Goal: Task Accomplishment & Management: Use online tool/utility

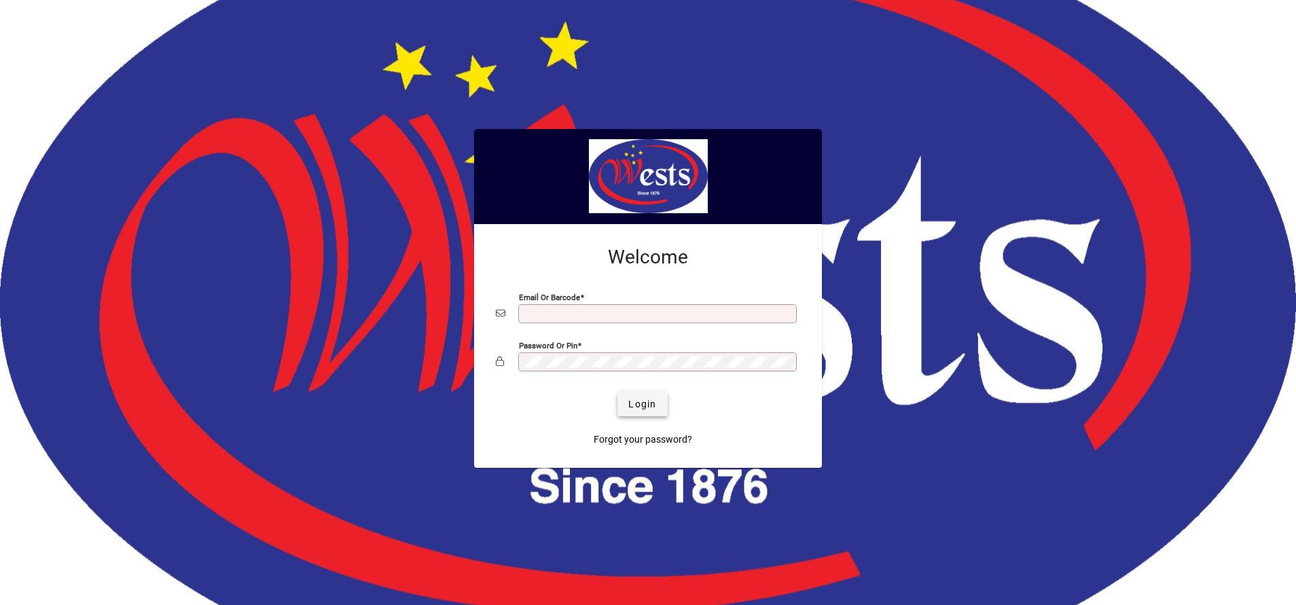
type input "**********"
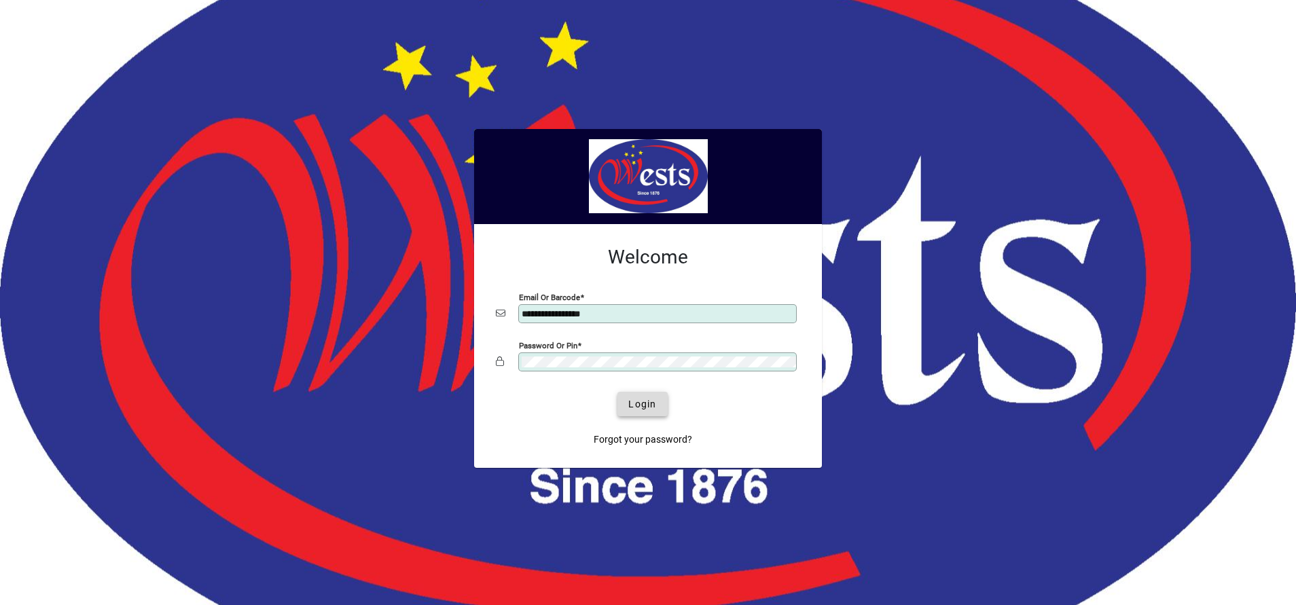
click at [648, 397] on span "Login" at bounding box center [642, 404] width 28 height 14
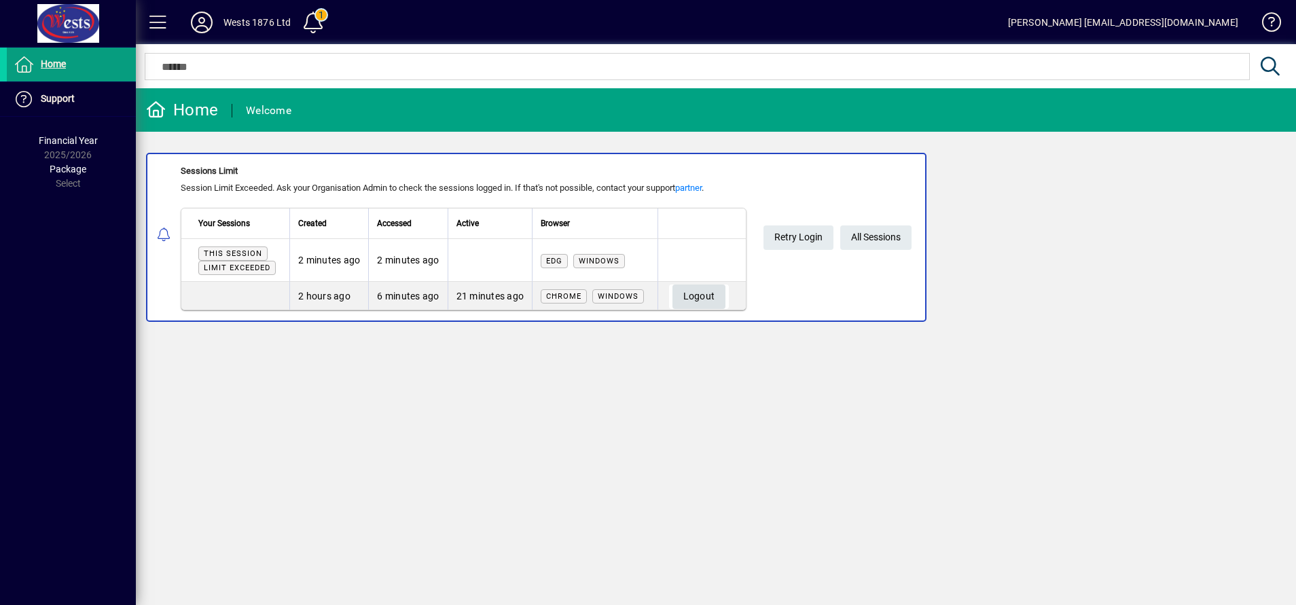
click at [710, 286] on span "Logout" at bounding box center [699, 296] width 32 height 22
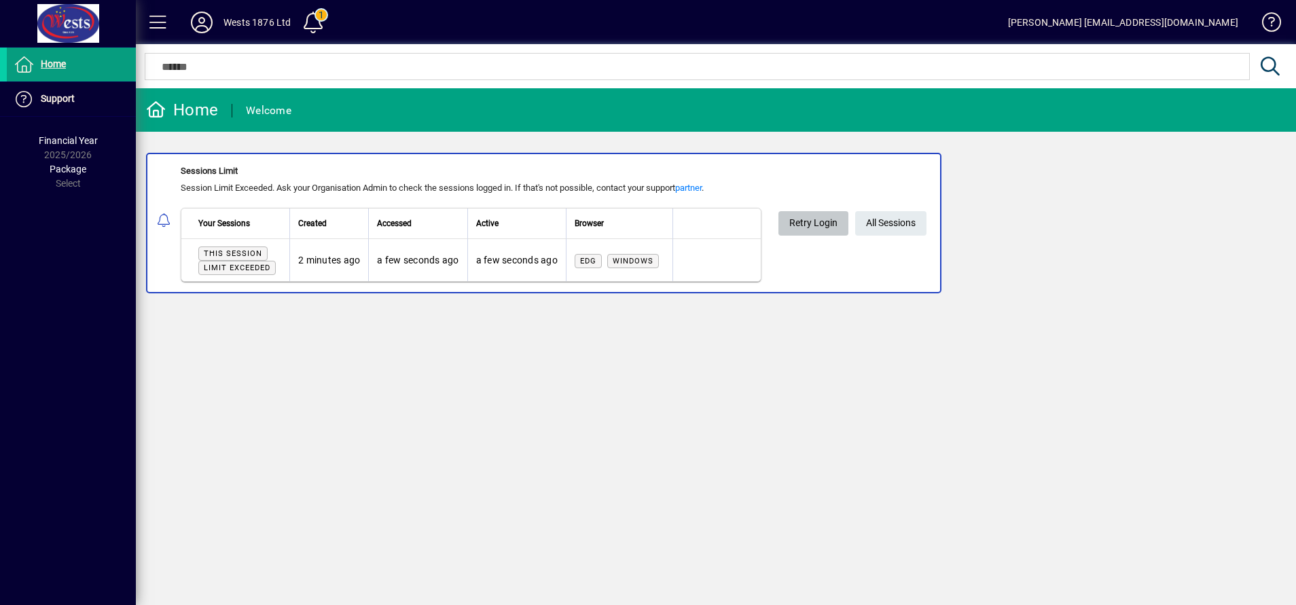
click at [816, 217] on span "Retry Login" at bounding box center [813, 223] width 48 height 22
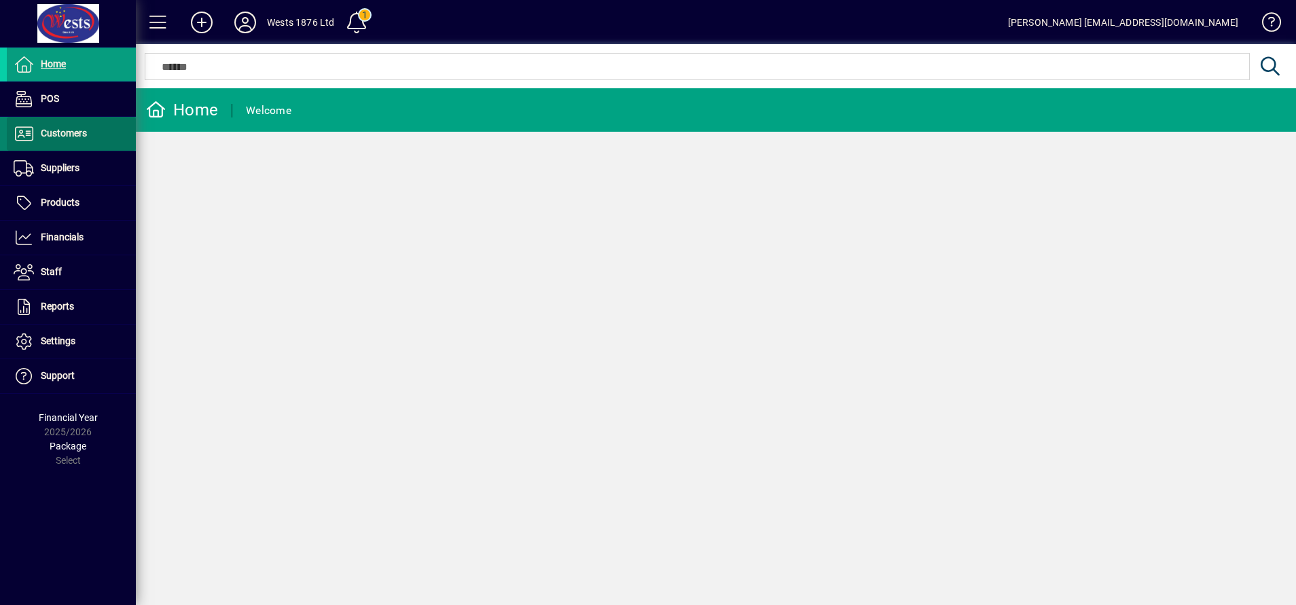
click at [62, 127] on span "Customers" at bounding box center [47, 134] width 80 height 16
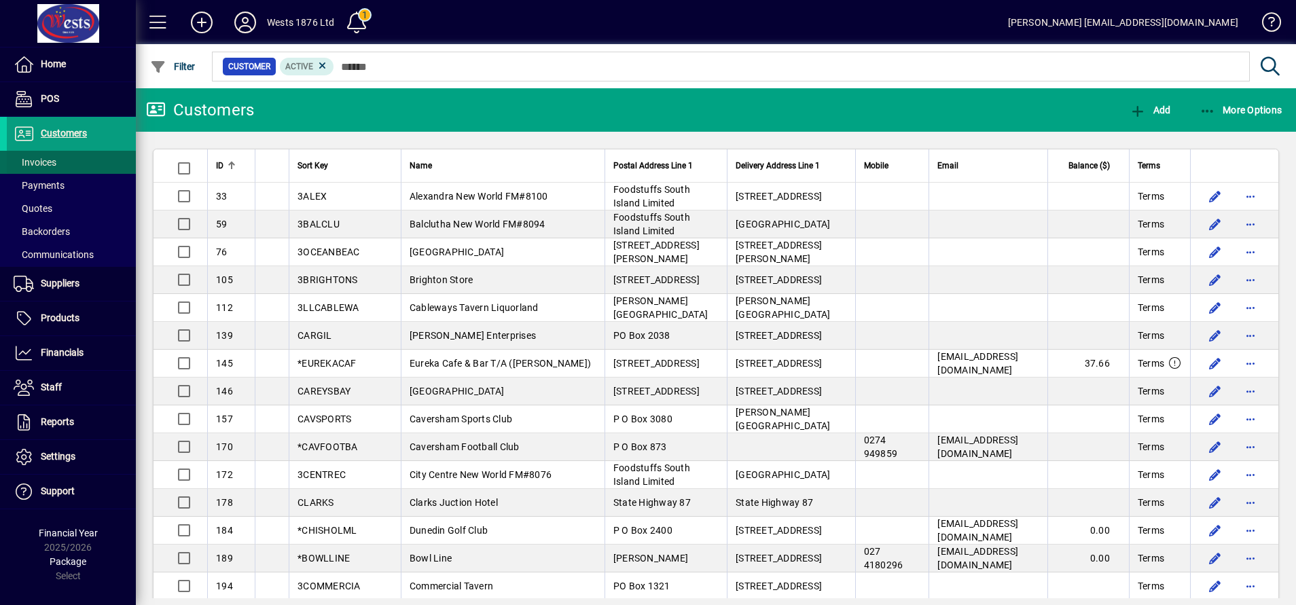
click at [33, 162] on span "Invoices" at bounding box center [35, 162] width 43 height 11
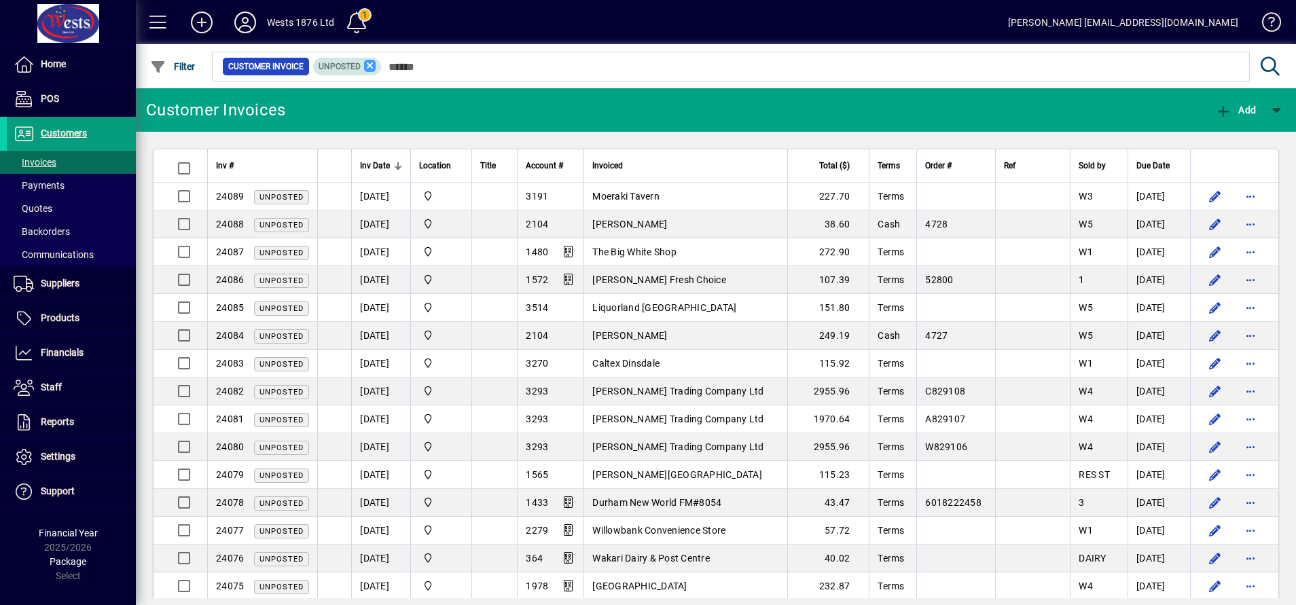
click at [367, 65] on icon at bounding box center [370, 66] width 12 height 12
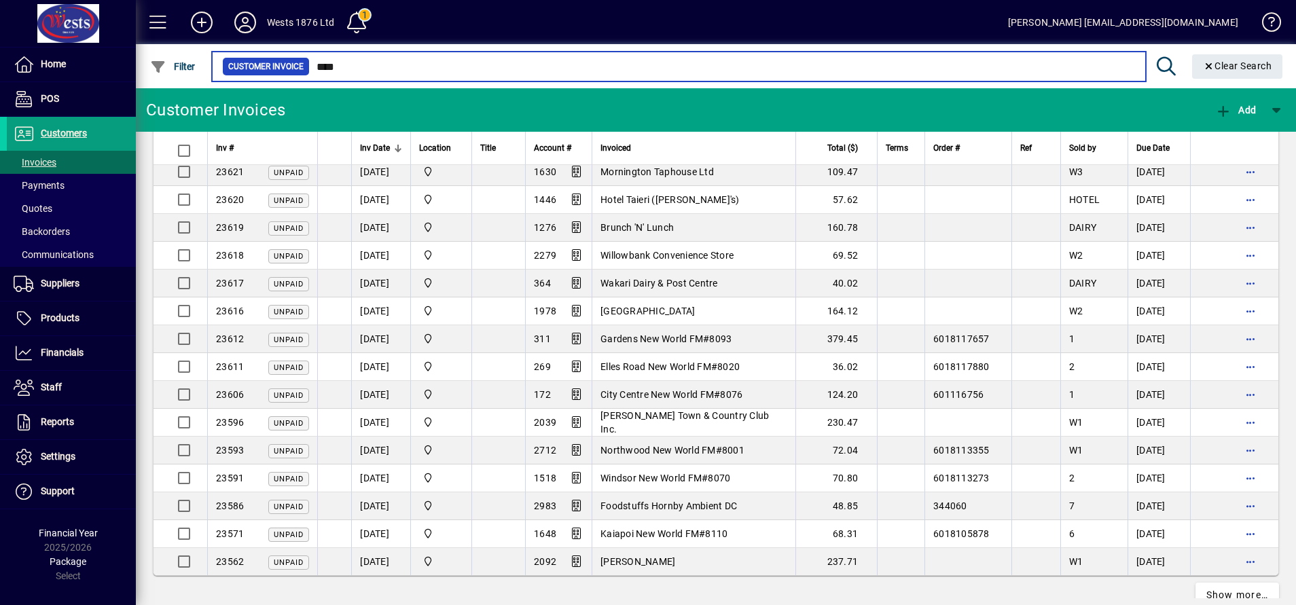
scroll to position [2423, 0]
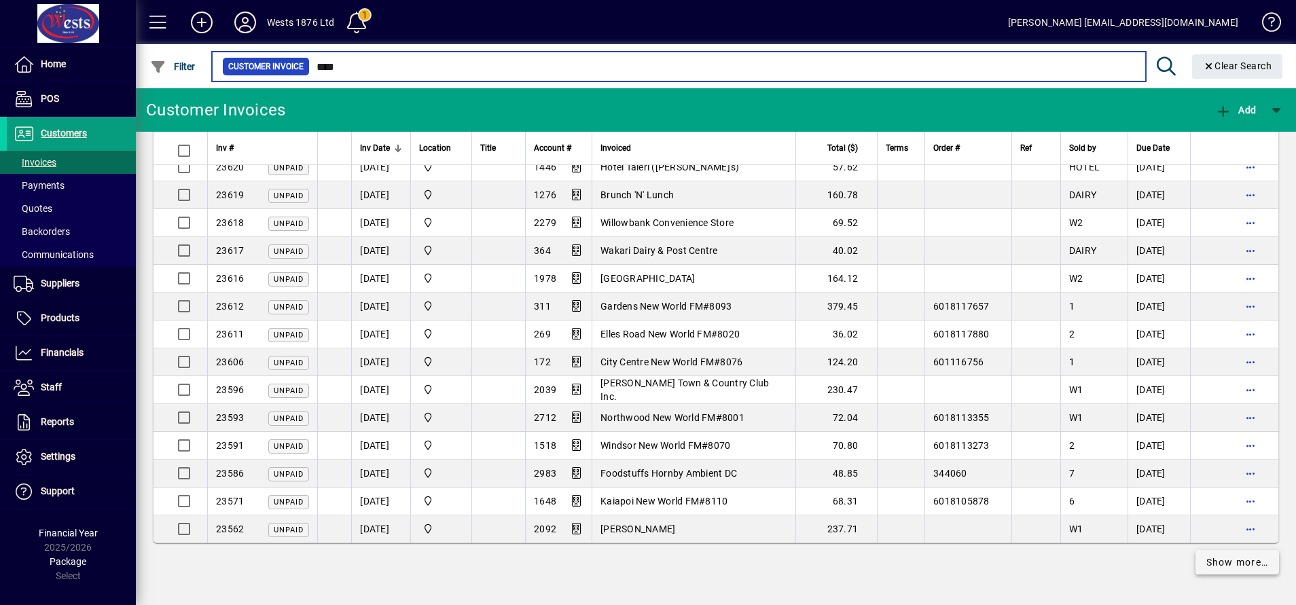
type input "****"
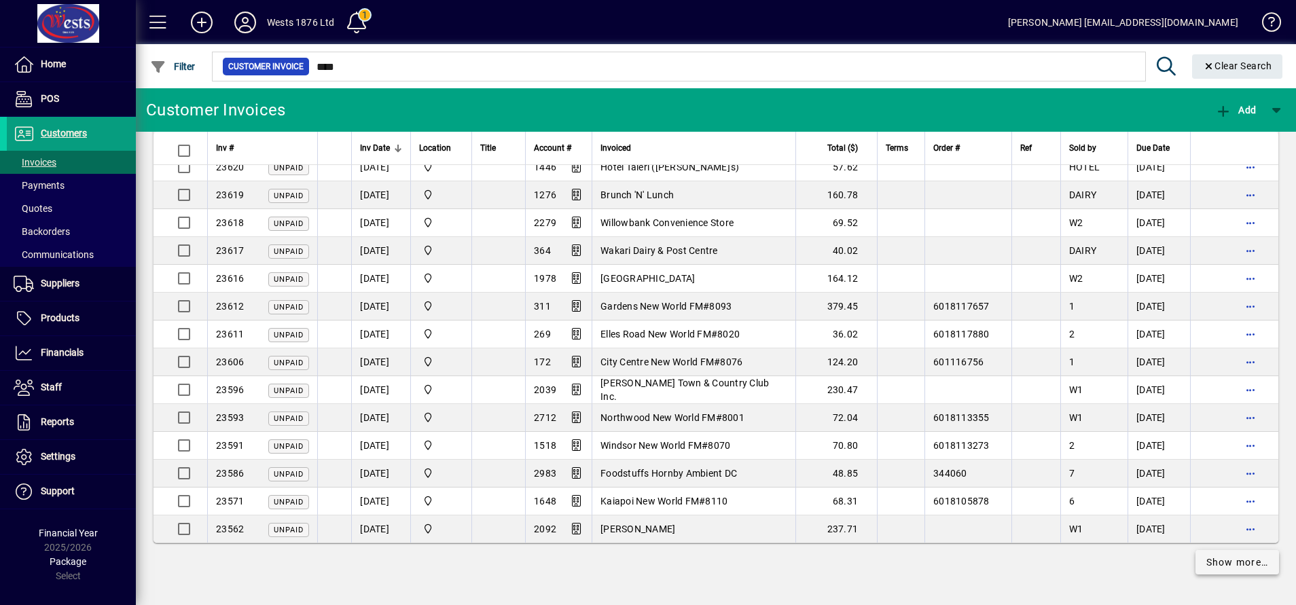
click at [1232, 559] on span "Show more…" at bounding box center [1237, 562] width 62 height 14
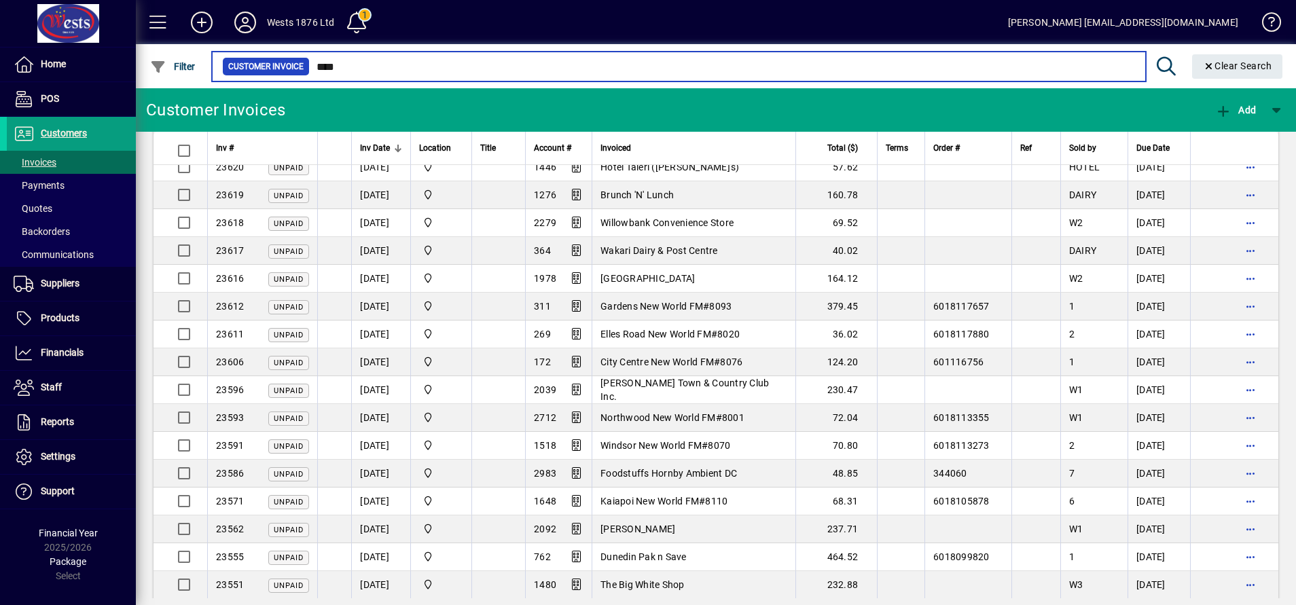
scroll to position [5208, 0]
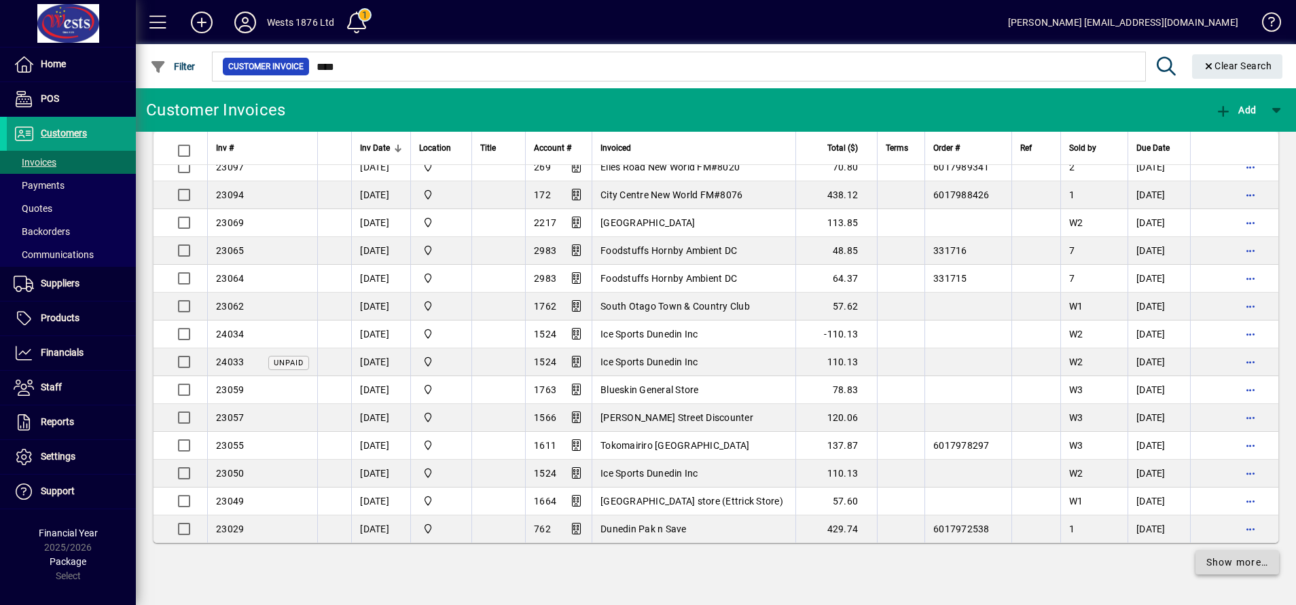
click at [1220, 555] on span "Show more…" at bounding box center [1237, 562] width 62 height 14
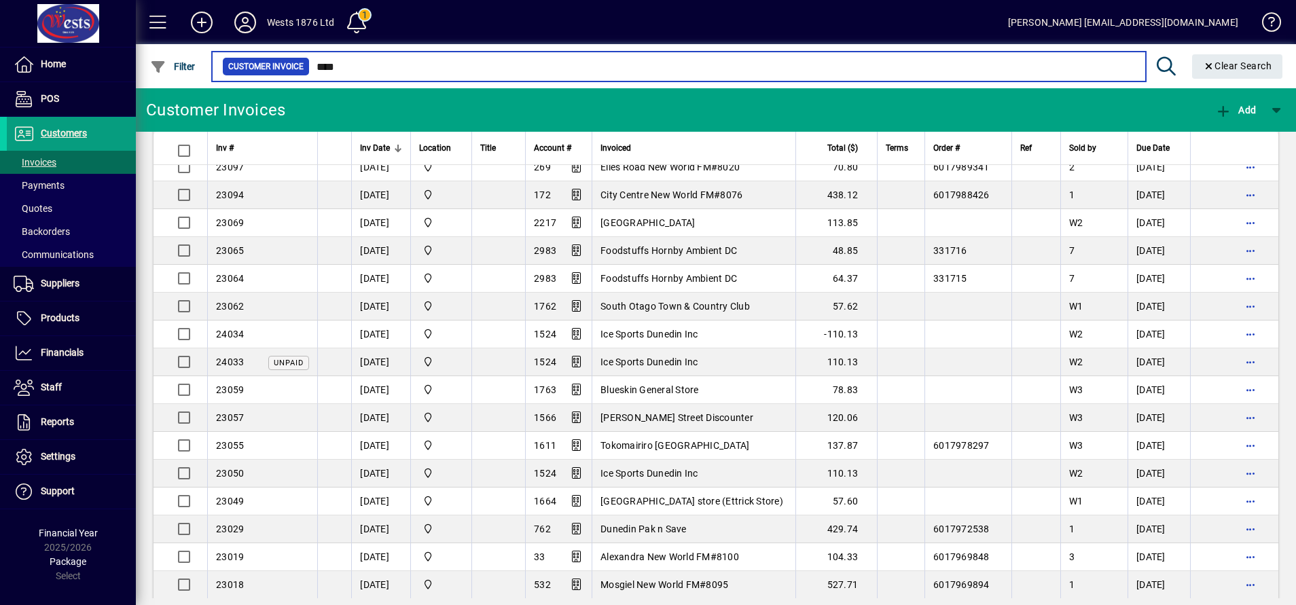
scroll to position [7992, 0]
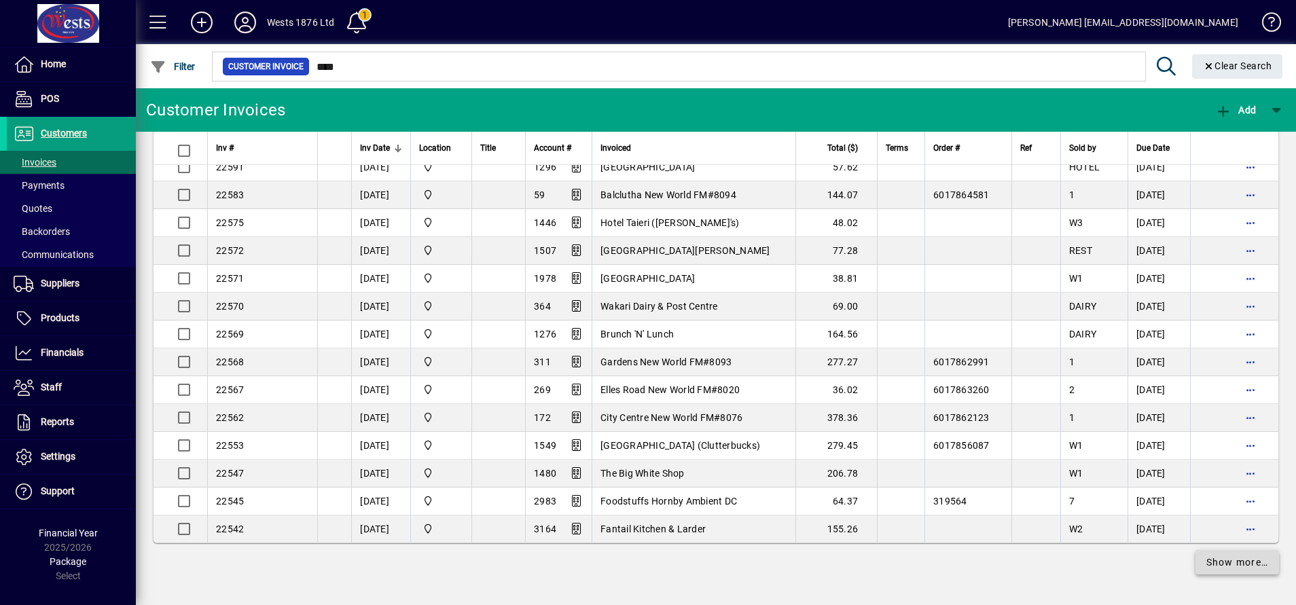
click at [1213, 554] on span at bounding box center [1237, 562] width 84 height 33
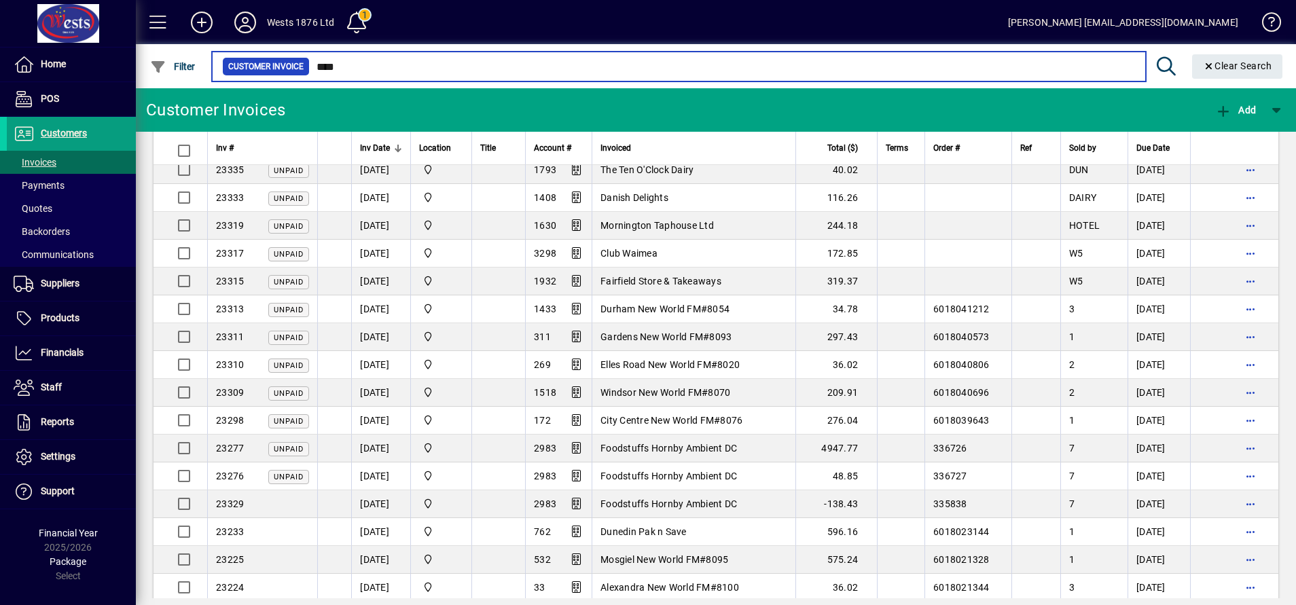
scroll to position [3878, 0]
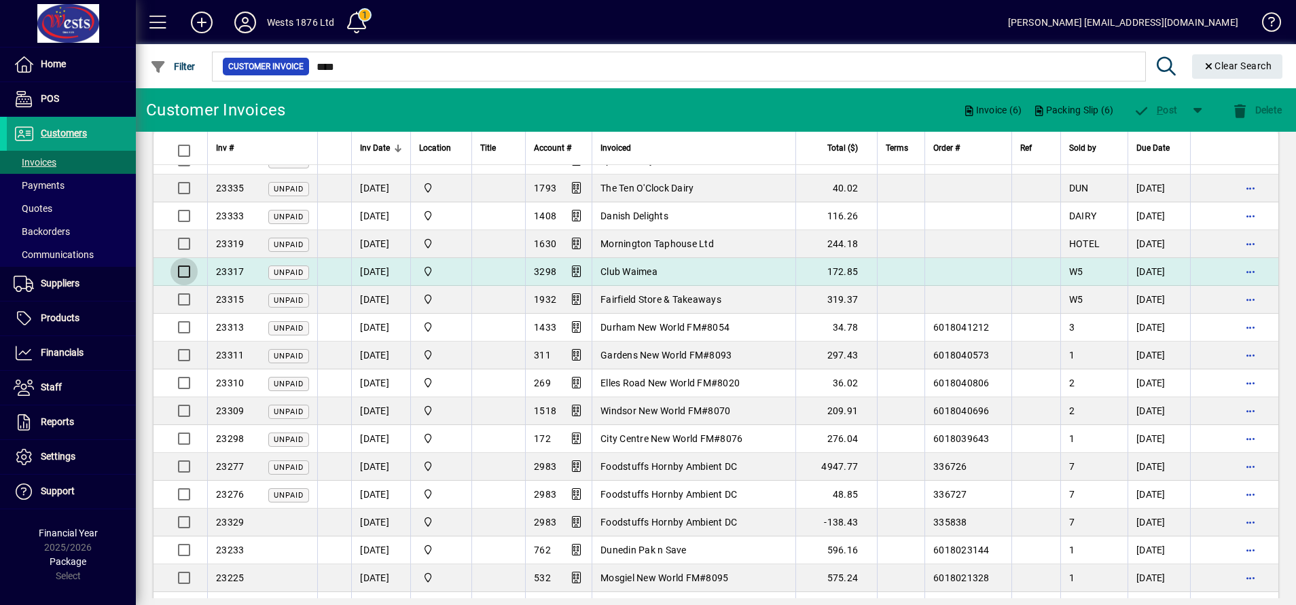
click at [188, 257] on div at bounding box center [182, 271] width 33 height 33
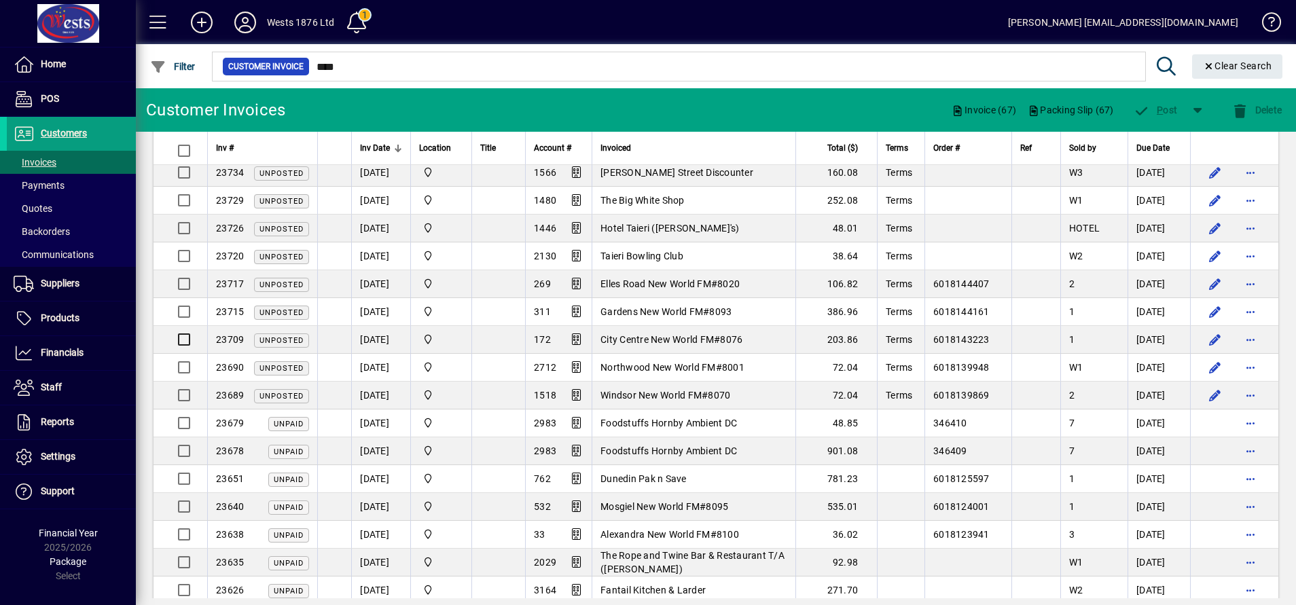
scroll to position [1948, 0]
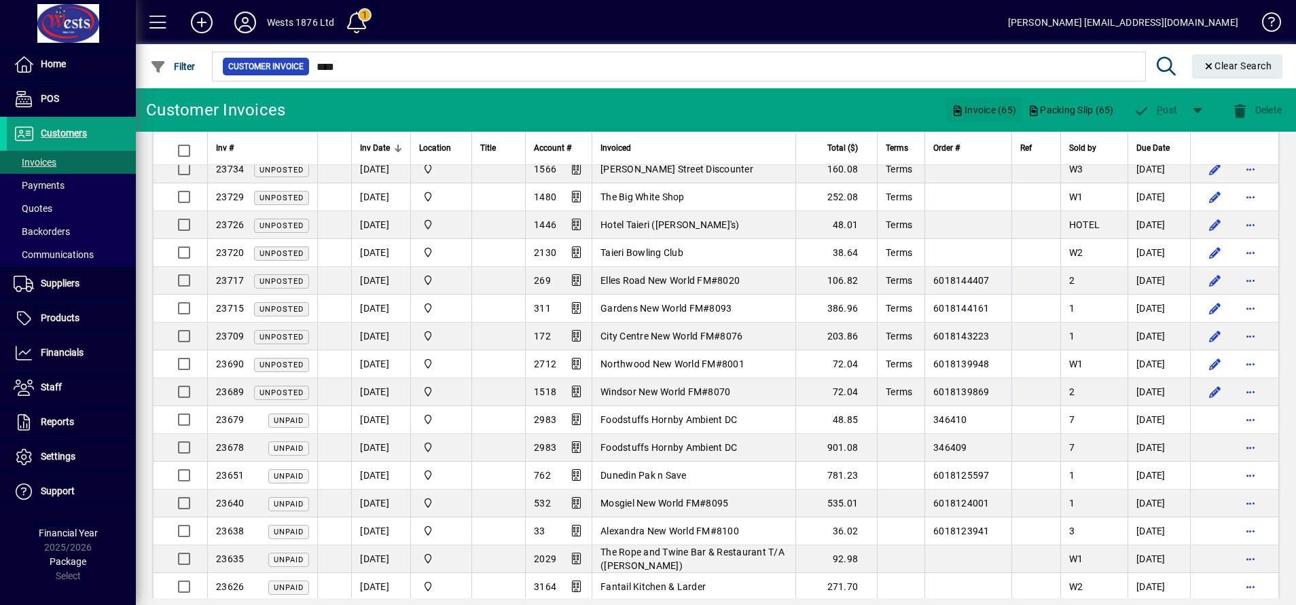
click at [982, 105] on span "Invoice (65)" at bounding box center [983, 110] width 65 height 22
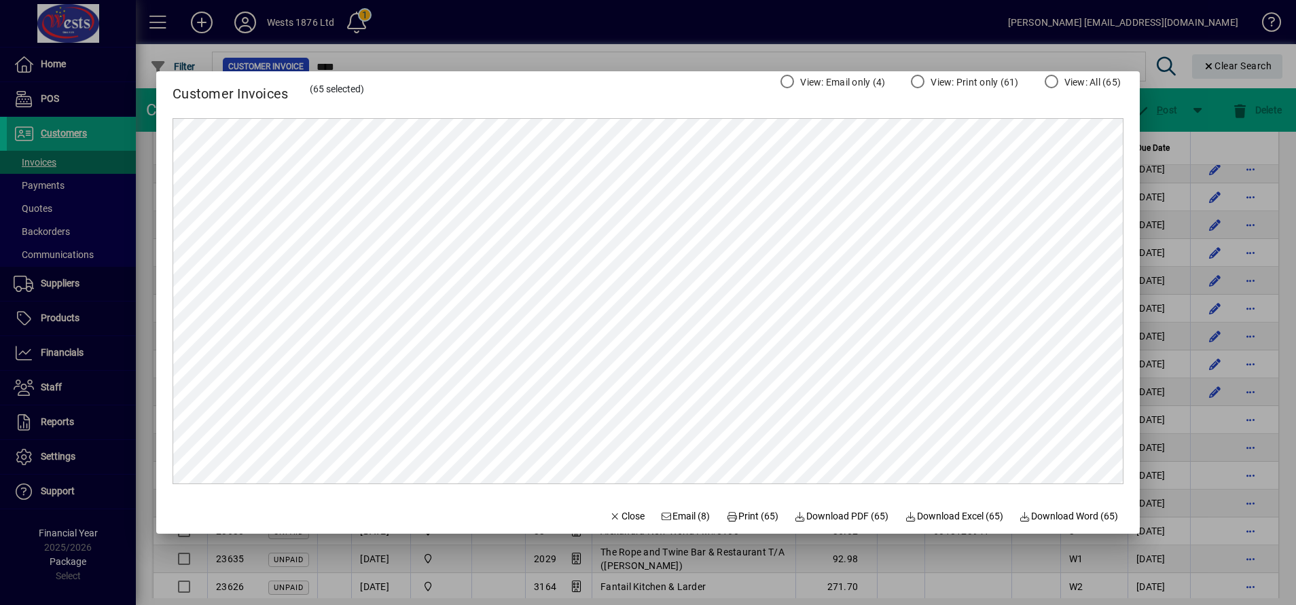
scroll to position [0, 0]
click at [746, 514] on span "Print (65)" at bounding box center [752, 516] width 52 height 14
click at [621, 511] on span "Close" at bounding box center [626, 516] width 35 height 14
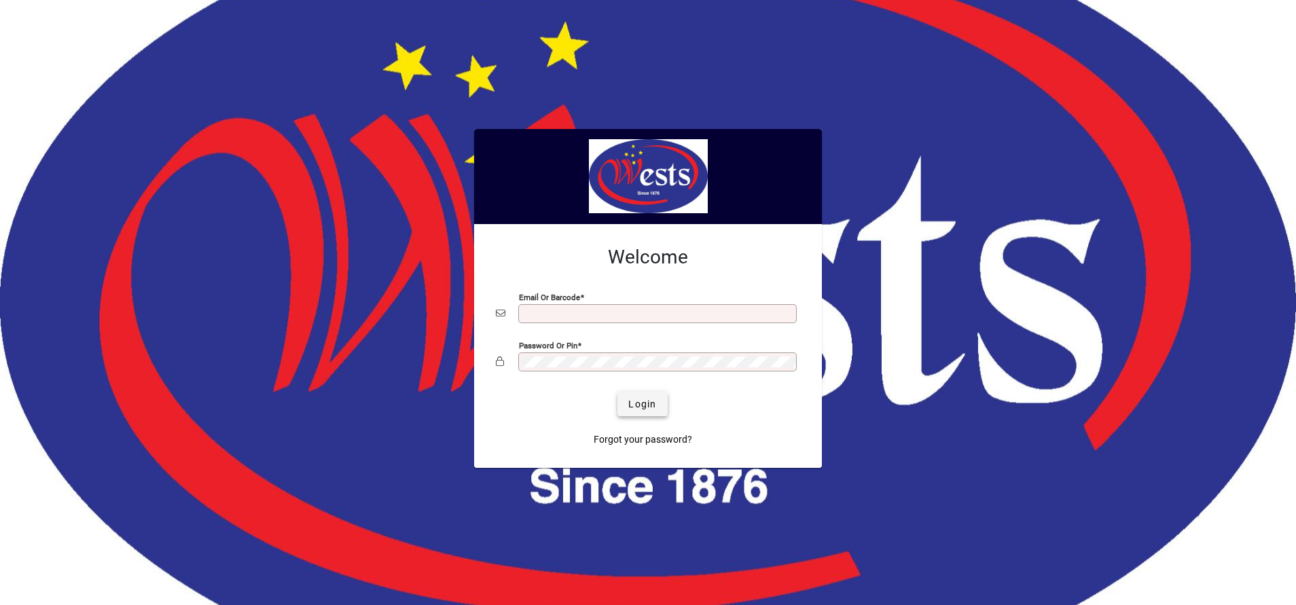
type input "**********"
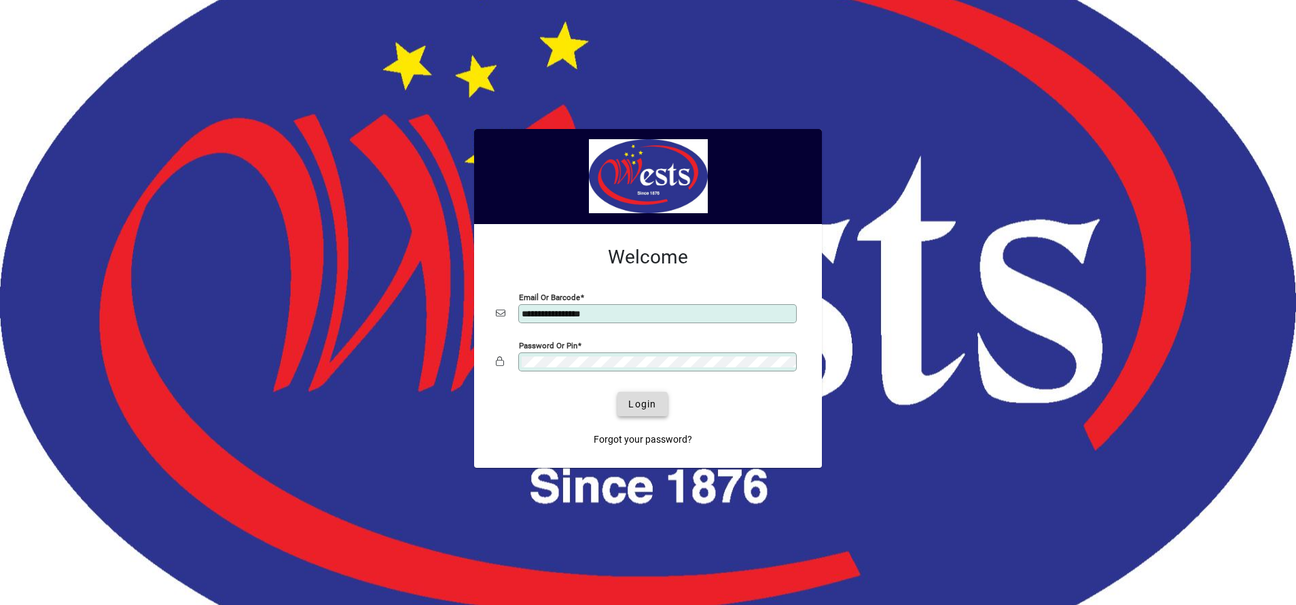
click at [642, 405] on span "Login" at bounding box center [642, 404] width 28 height 14
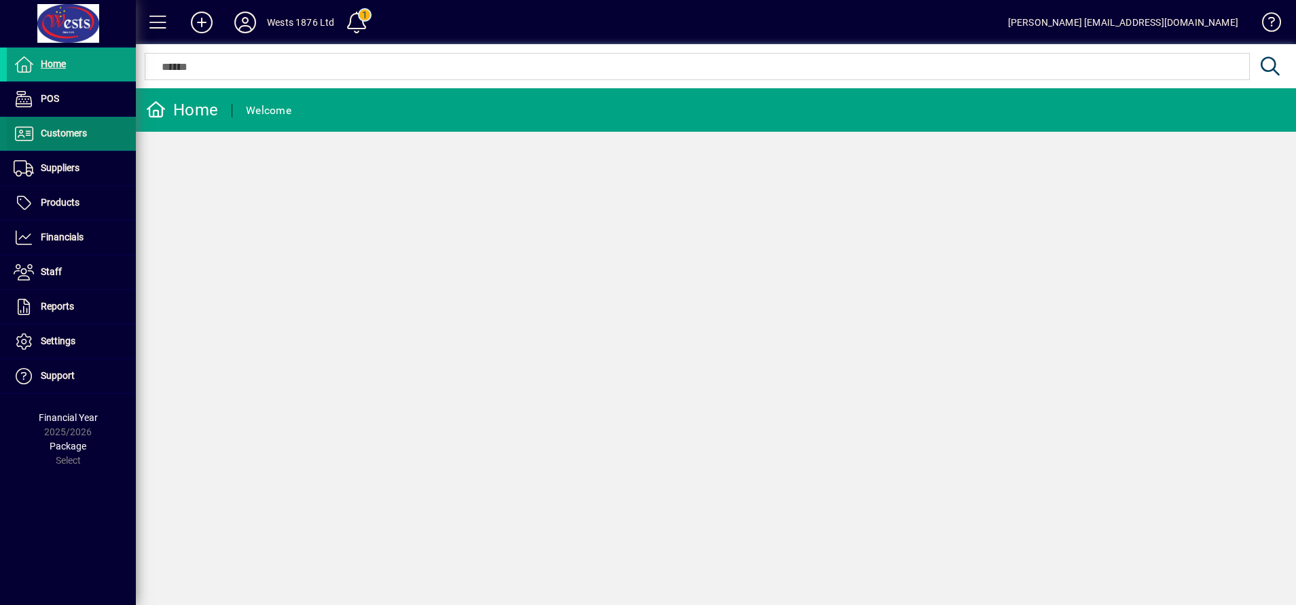
click at [42, 136] on span "Customers" at bounding box center [64, 133] width 46 height 11
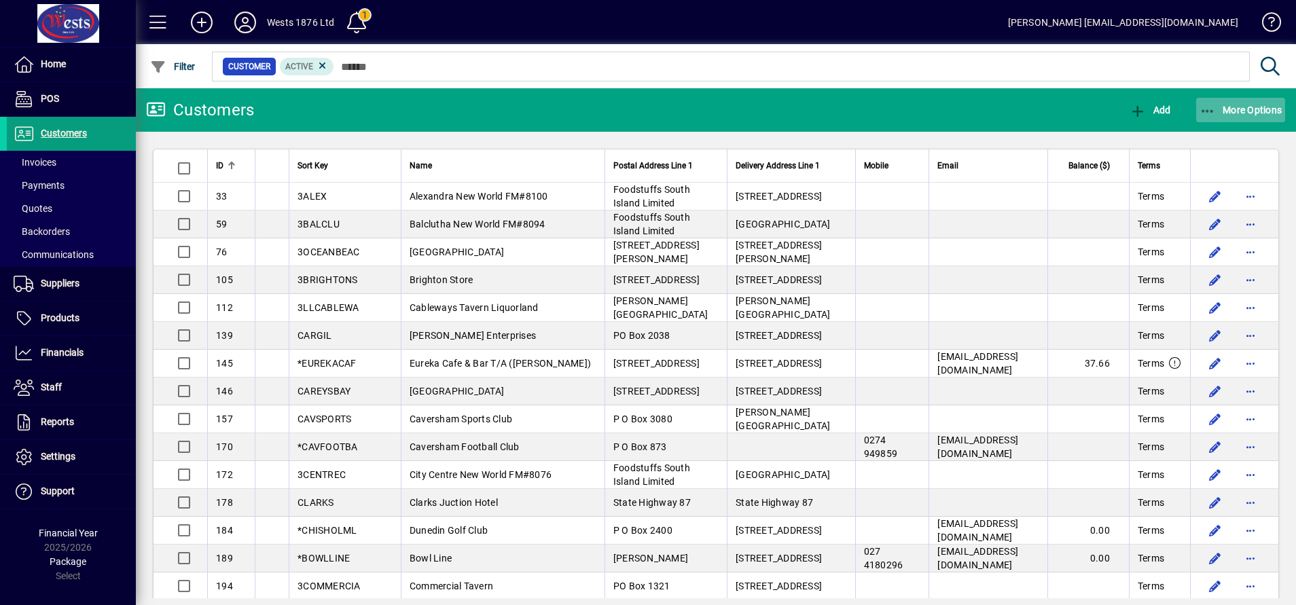
click at [1213, 112] on icon "button" at bounding box center [1207, 112] width 17 height 14
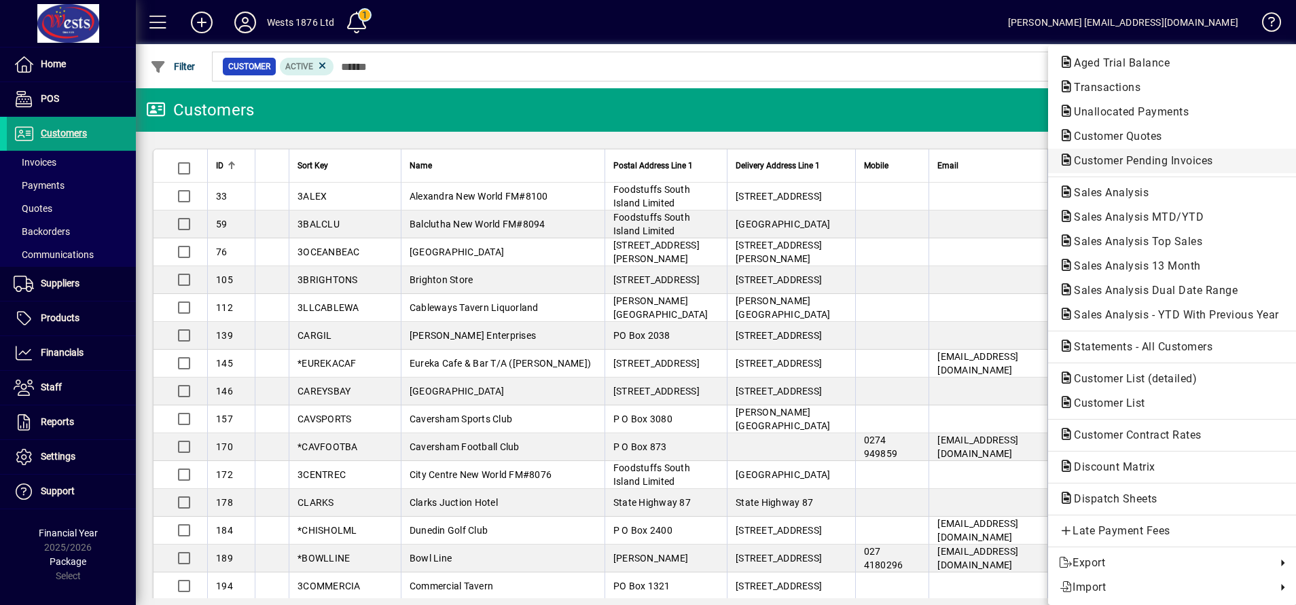
click at [1120, 160] on span "Customer Pending Invoices" at bounding box center [1139, 160] width 161 height 13
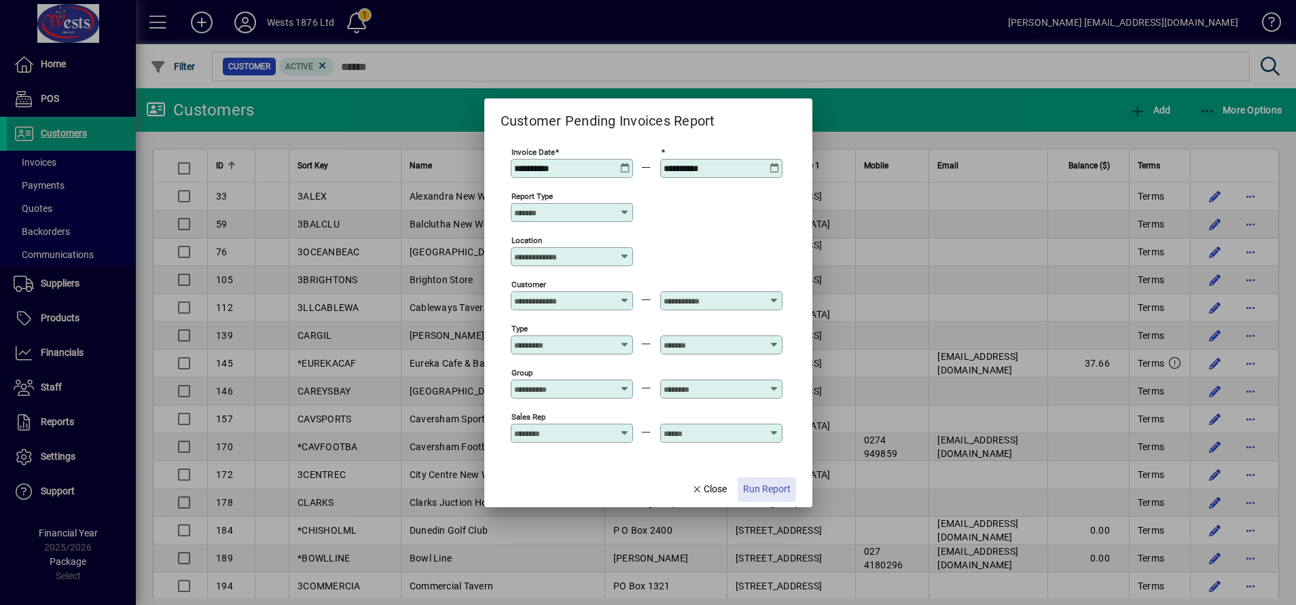
click at [769, 487] on span "Run Report" at bounding box center [767, 489] width 48 height 14
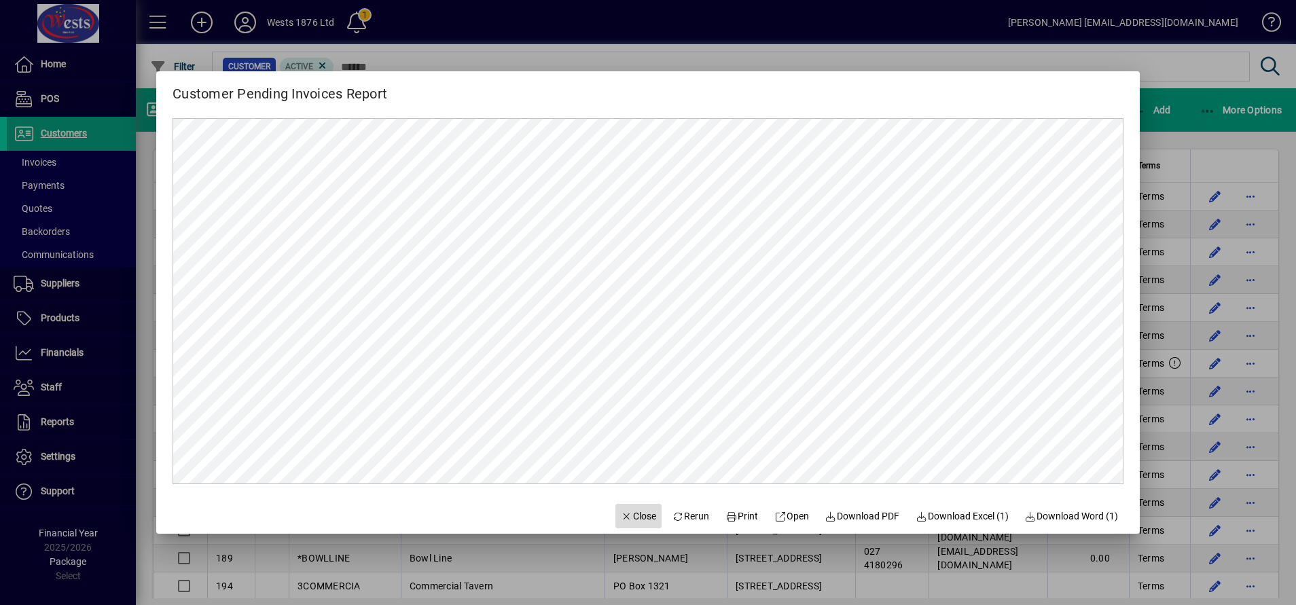
click at [631, 511] on span "Close" at bounding box center [638, 516] width 35 height 14
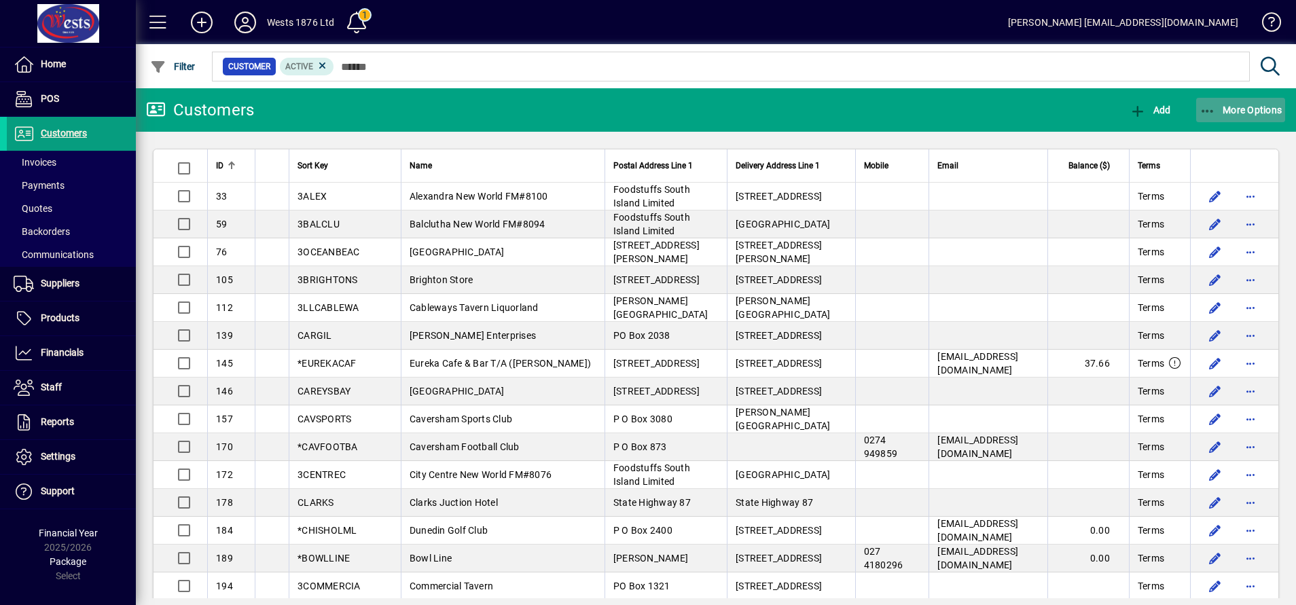
click at [1196, 117] on span "button" at bounding box center [1241, 110] width 90 height 33
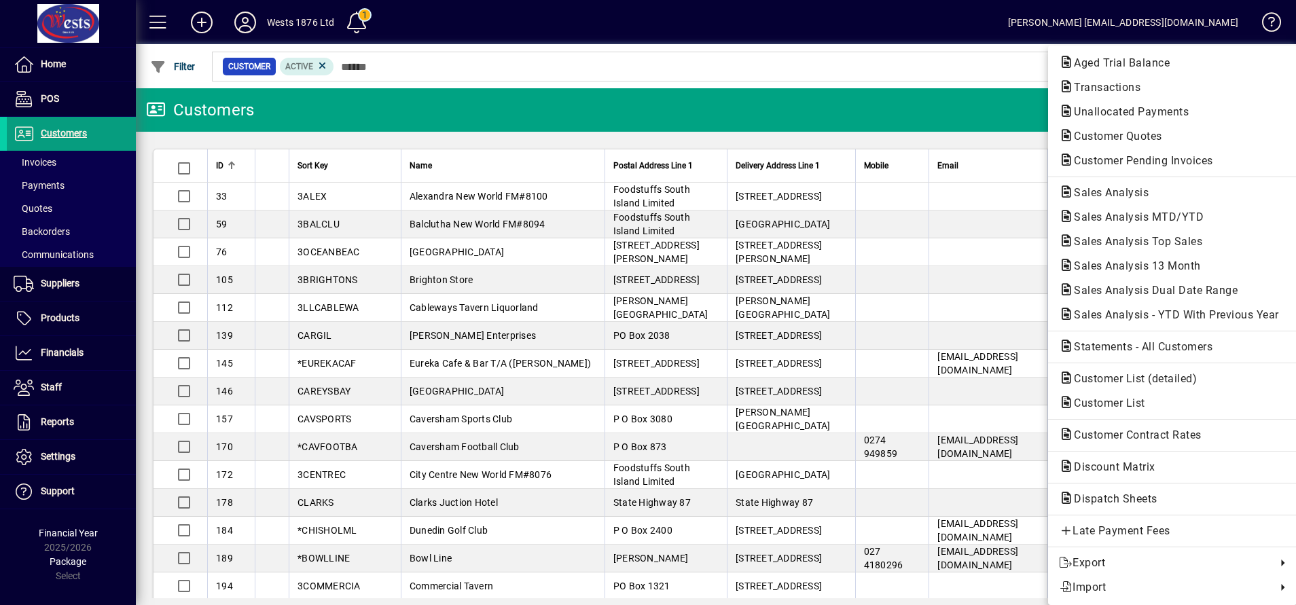
click at [1116, 50] on div "Aged Trial Balance Transactions Unallocated Payments Customer Quotes Customer P…" at bounding box center [1172, 325] width 249 height 560
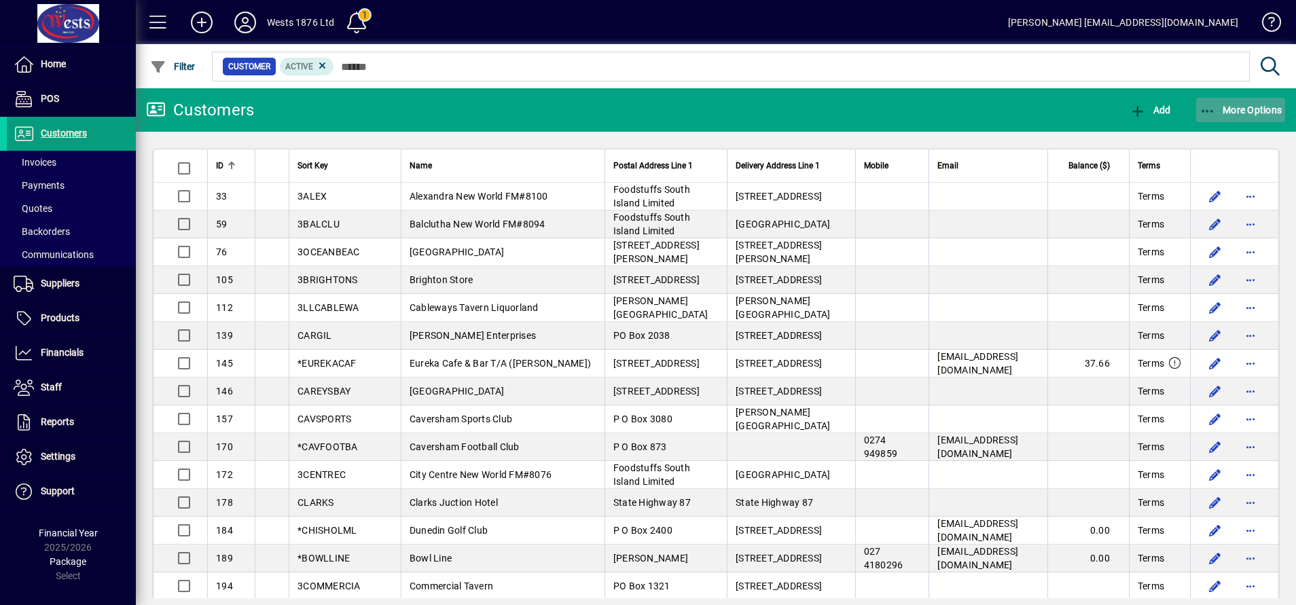
click at [1215, 106] on icon "button" at bounding box center [1207, 112] width 17 height 14
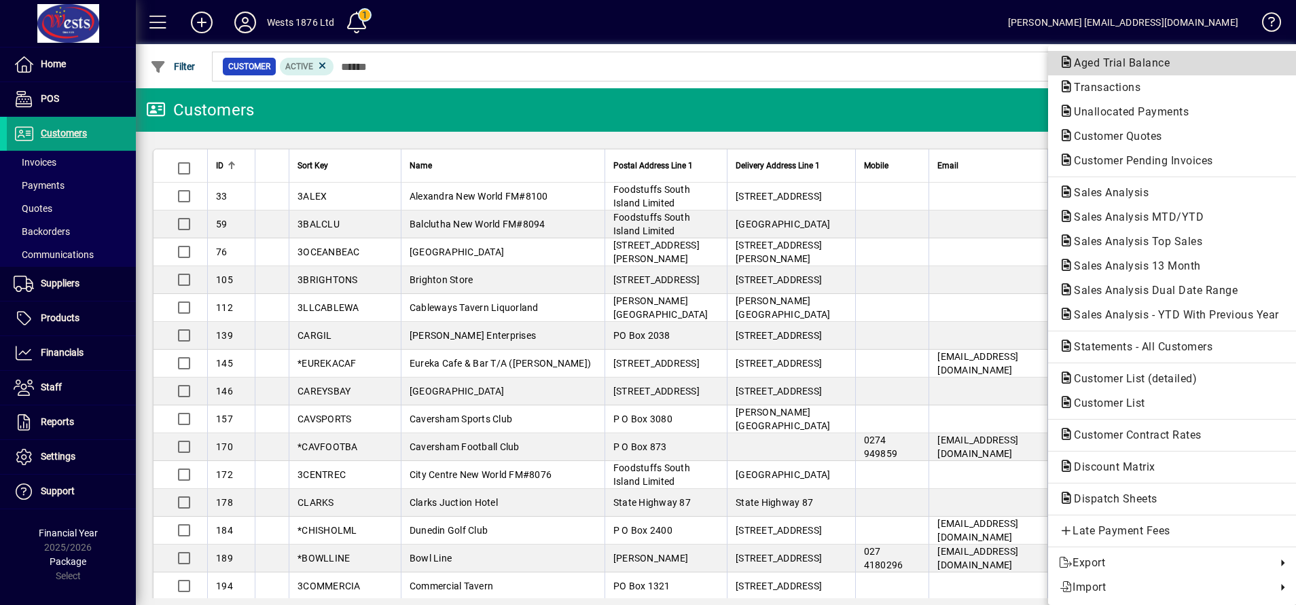
click at [1135, 66] on span "Aged Trial Balance" at bounding box center [1117, 62] width 117 height 13
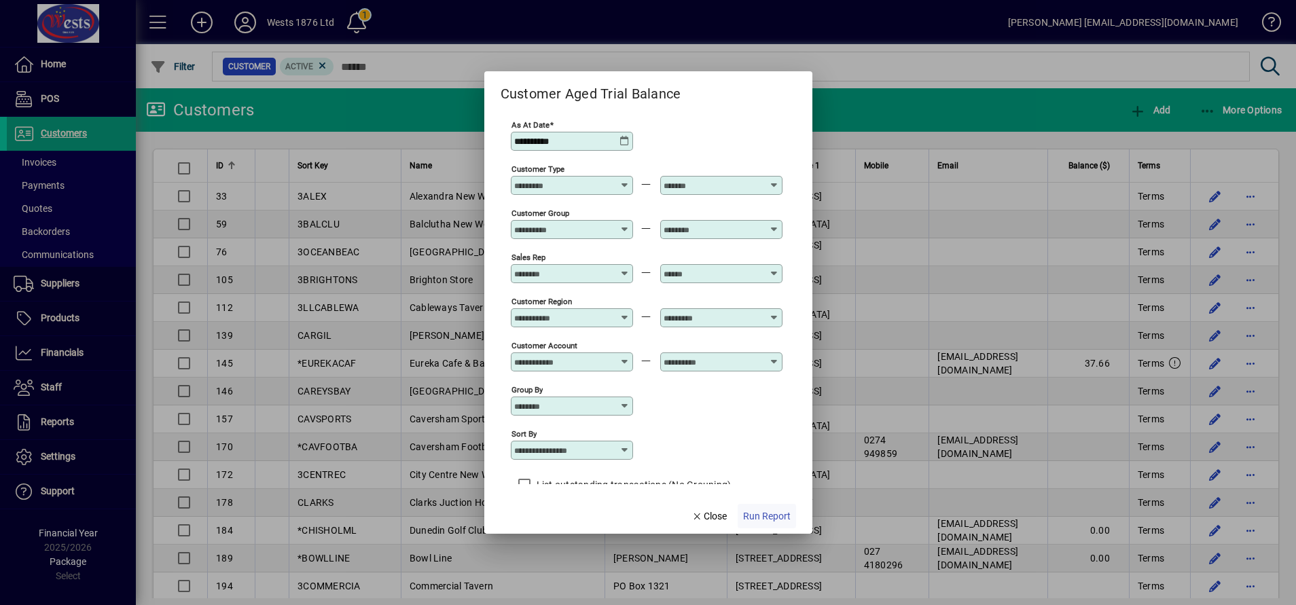
click at [771, 517] on span "Run Report" at bounding box center [767, 516] width 48 height 14
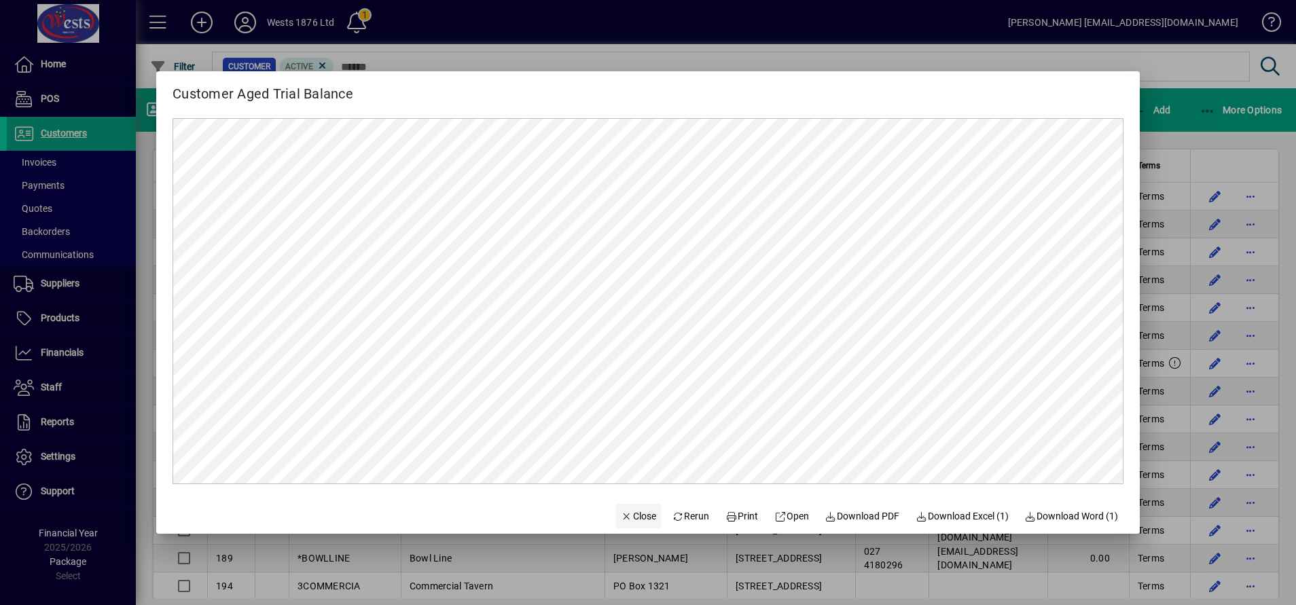
click at [621, 511] on span "Close" at bounding box center [638, 516] width 35 height 14
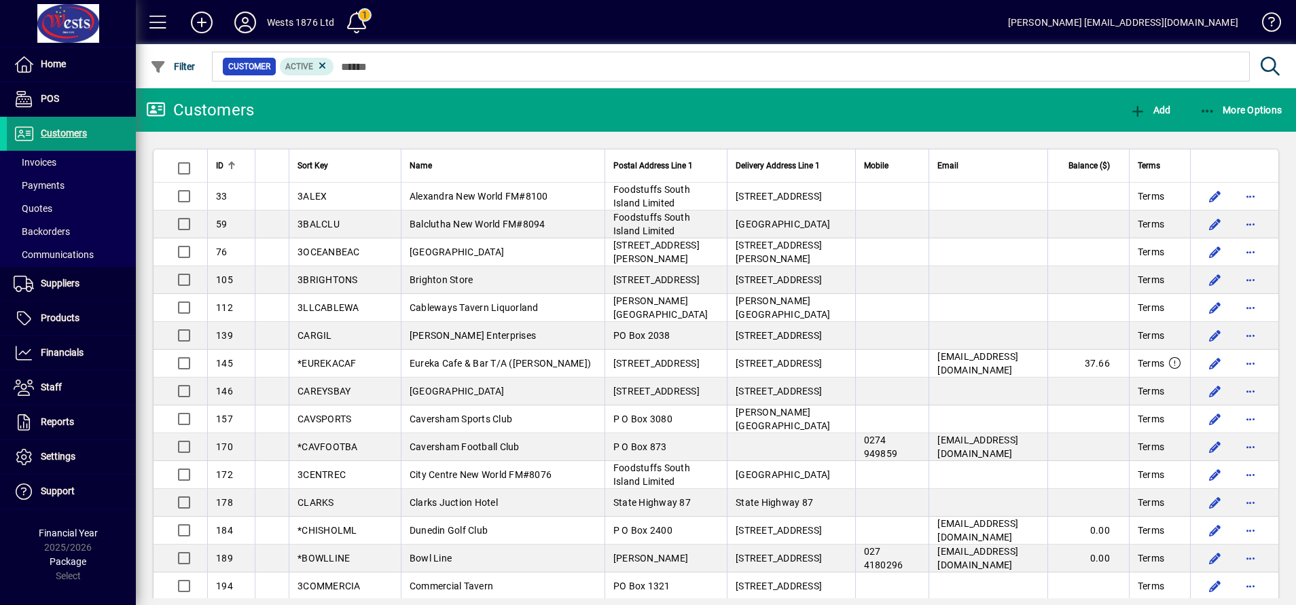
click at [62, 133] on span "Customers" at bounding box center [64, 133] width 46 height 11
click at [72, 128] on span "Customers" at bounding box center [64, 133] width 46 height 11
click at [246, 22] on icon at bounding box center [245, 23] width 27 height 22
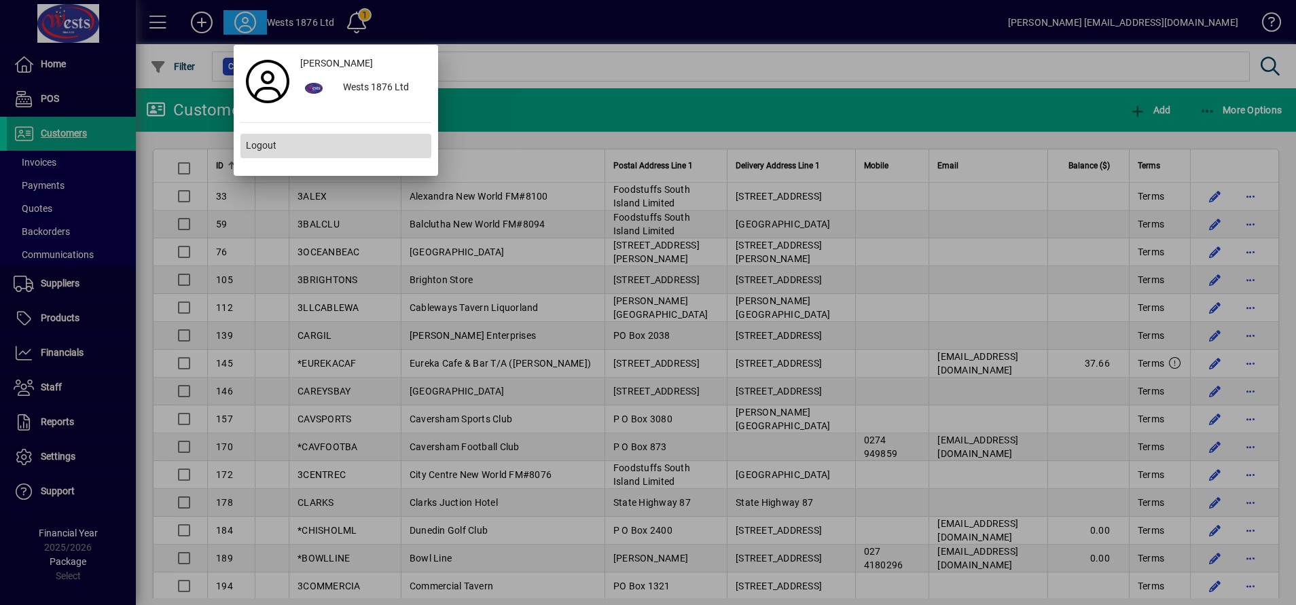
click at [289, 141] on span at bounding box center [335, 146] width 191 height 33
